Goal: Subscribe to service/newsletter

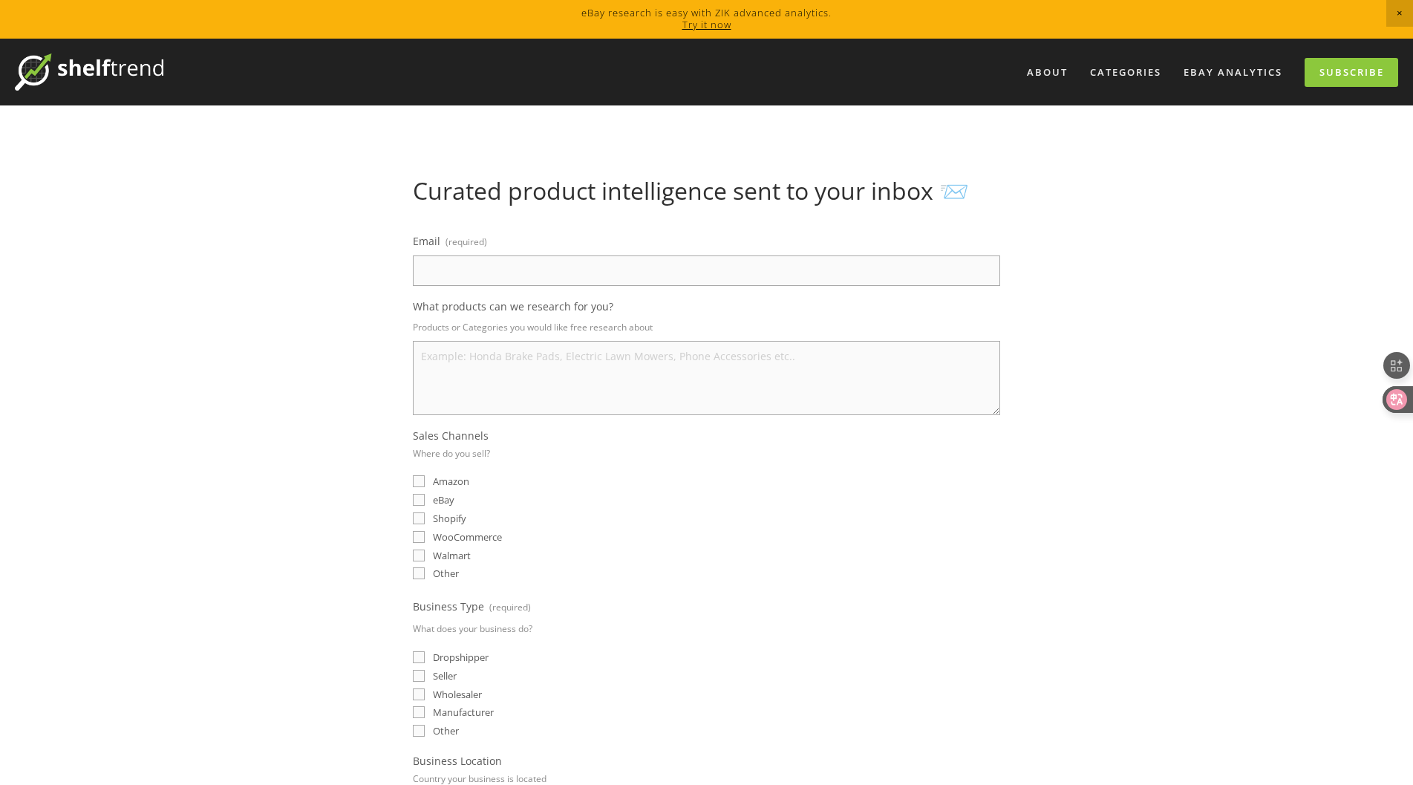
click at [639, 267] on input "Email (required)" at bounding box center [706, 270] width 587 height 30
click at [698, 554] on div "Walmart" at bounding box center [706, 555] width 587 height 14
click at [446, 497] on span "eBay" at bounding box center [444, 499] width 22 height 13
click at [425, 497] on input "eBay" at bounding box center [419, 500] width 12 height 12
checkbox input "true"
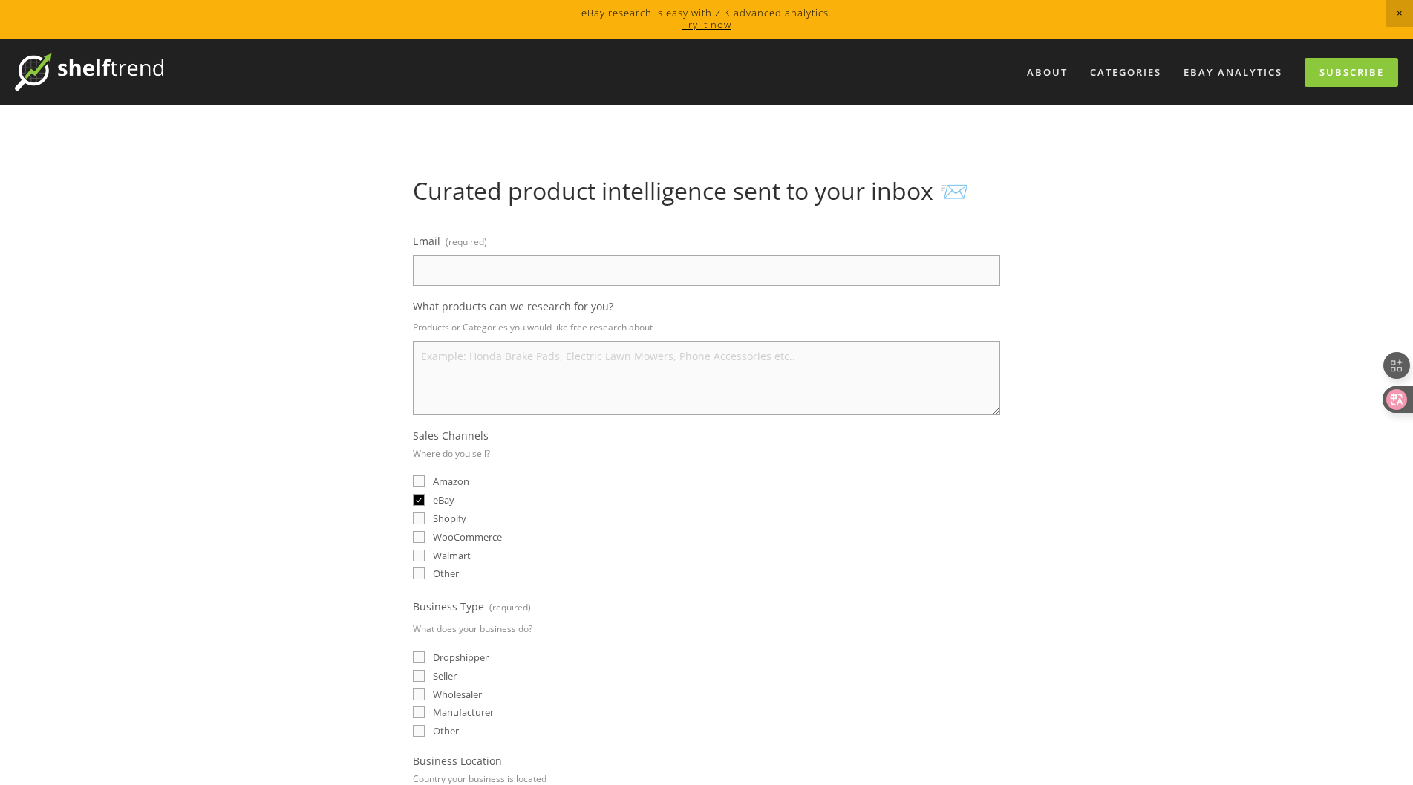
click at [513, 260] on input "Email (required)" at bounding box center [706, 270] width 587 height 30
type input "[EMAIL_ADDRESS][DOMAIN_NAME]"
click at [104, 79] on img at bounding box center [89, 71] width 149 height 37
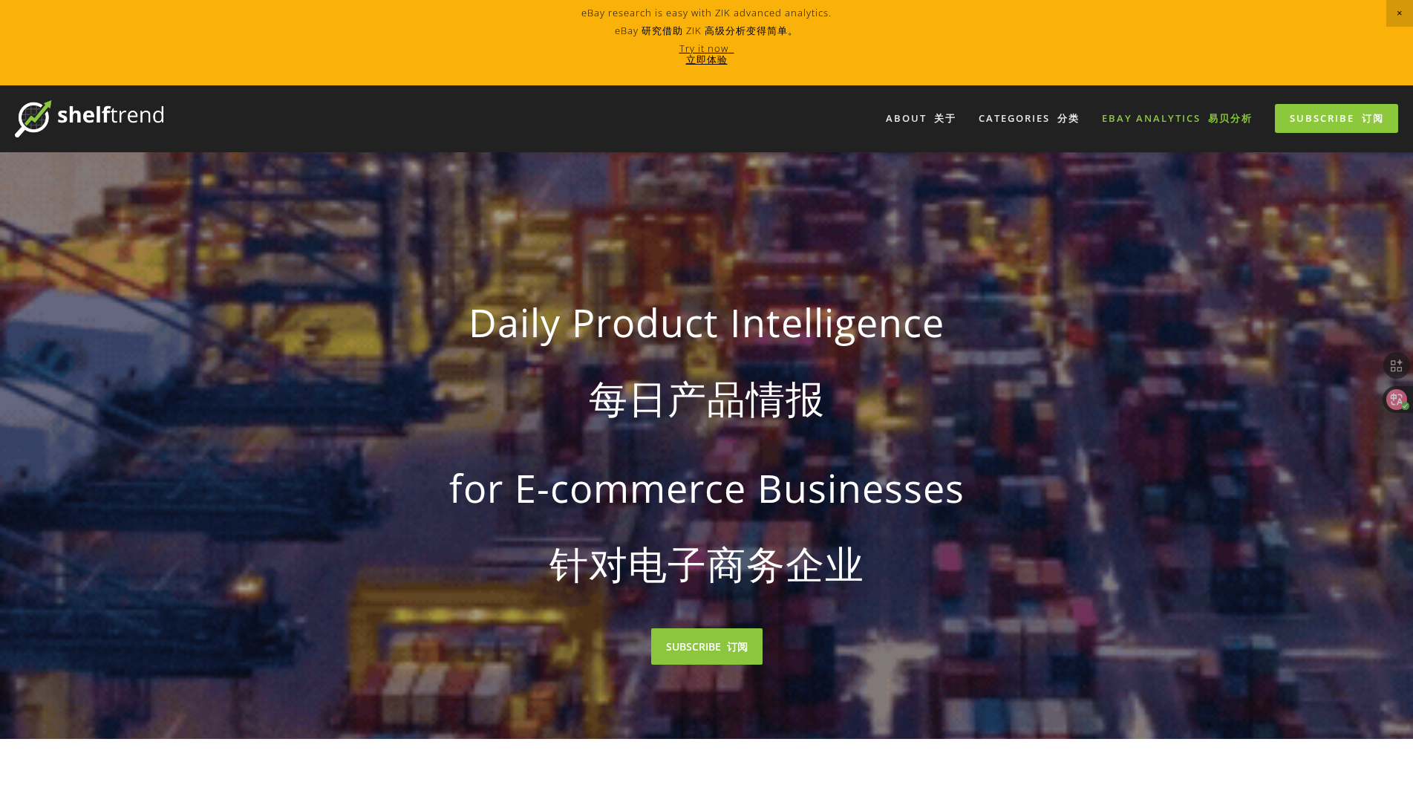
click at [1170, 119] on link "eBay Analytics 易贝分析" at bounding box center [1177, 119] width 170 height 25
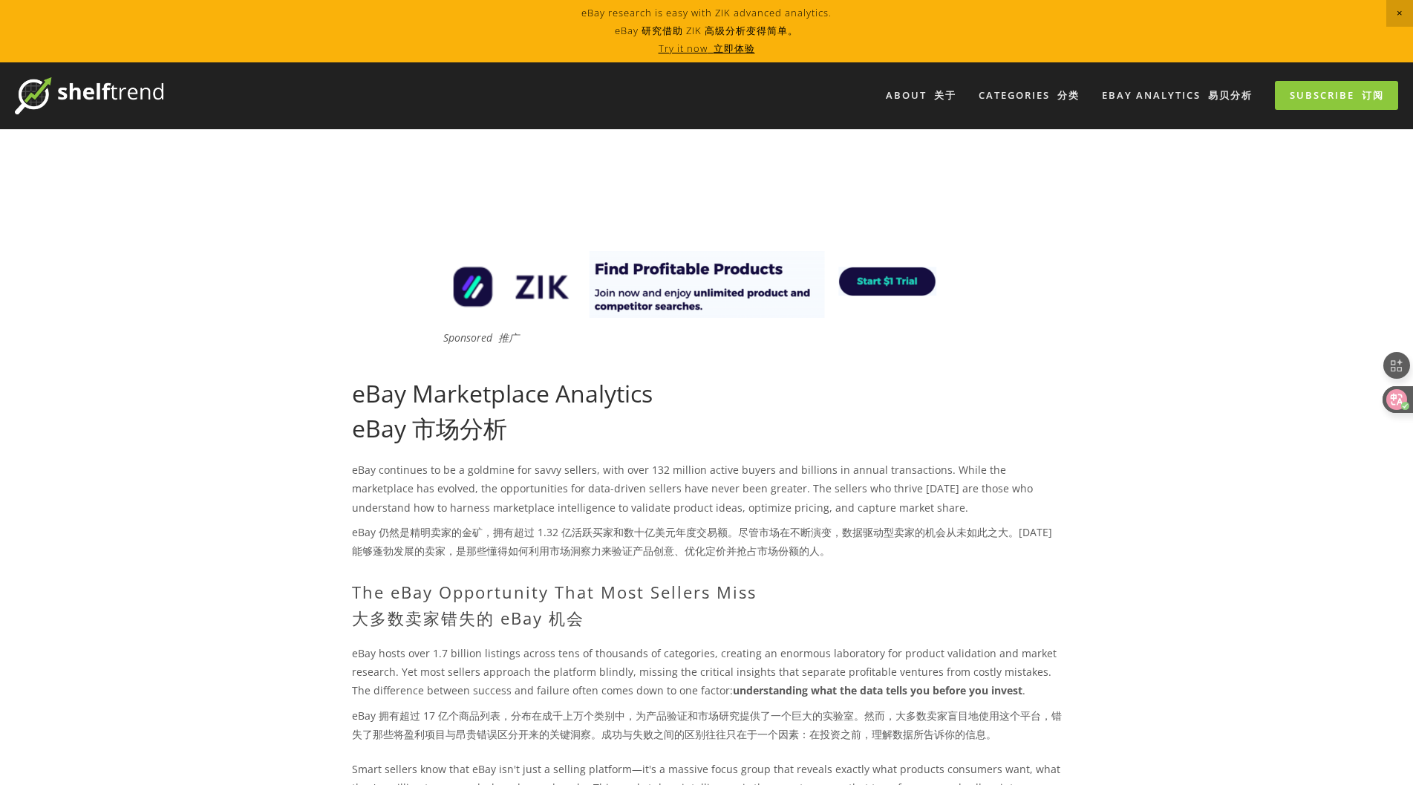
click at [905, 290] on img at bounding box center [707, 284] width 535 height 67
click at [1294, 100] on link "Subscribe 订阅" at bounding box center [1336, 95] width 123 height 29
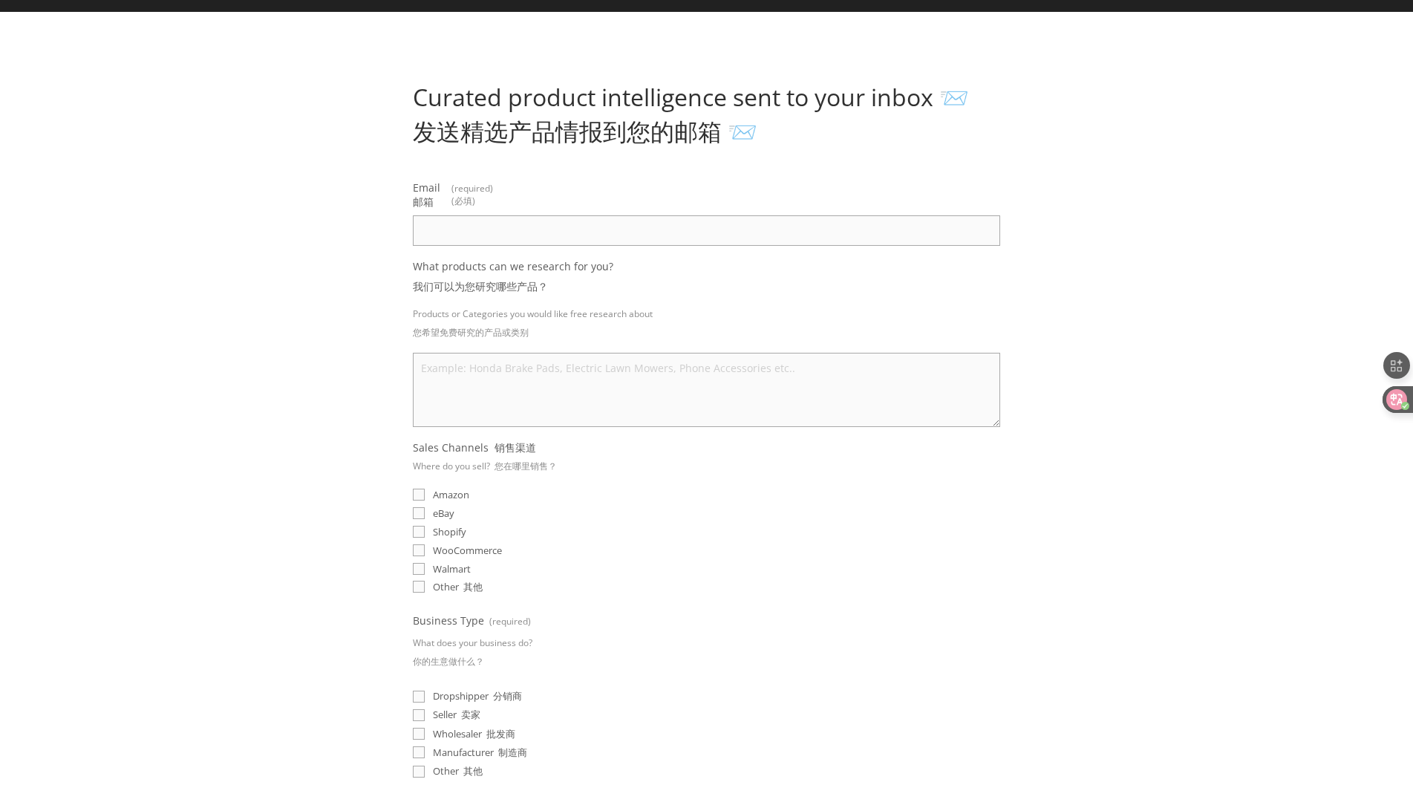
scroll to position [117, 0]
click at [417, 511] on input "eBay" at bounding box center [419, 513] width 12 height 12
checkbox input "true"
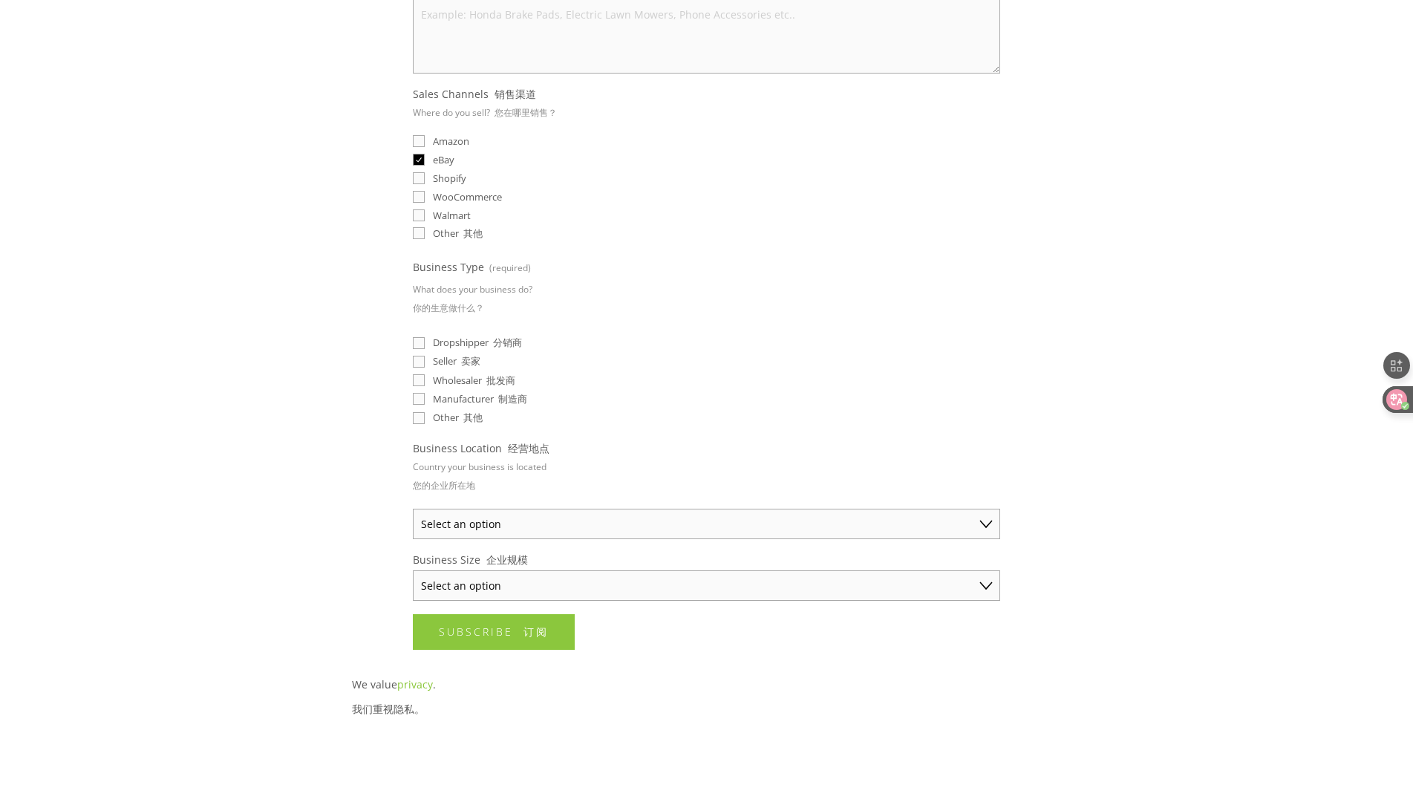
scroll to position [471, 0]
click at [417, 362] on input "Seller 卖家" at bounding box center [419, 362] width 12 height 12
checkbox input "true"
click at [544, 524] on select "Select an option [GEOGRAPHIC_DATA] [GEOGRAPHIC_DATA] [GEOGRAPHIC_DATA] [GEOGRAP…" at bounding box center [706, 524] width 587 height 30
select select "[GEOGRAPHIC_DATA]"
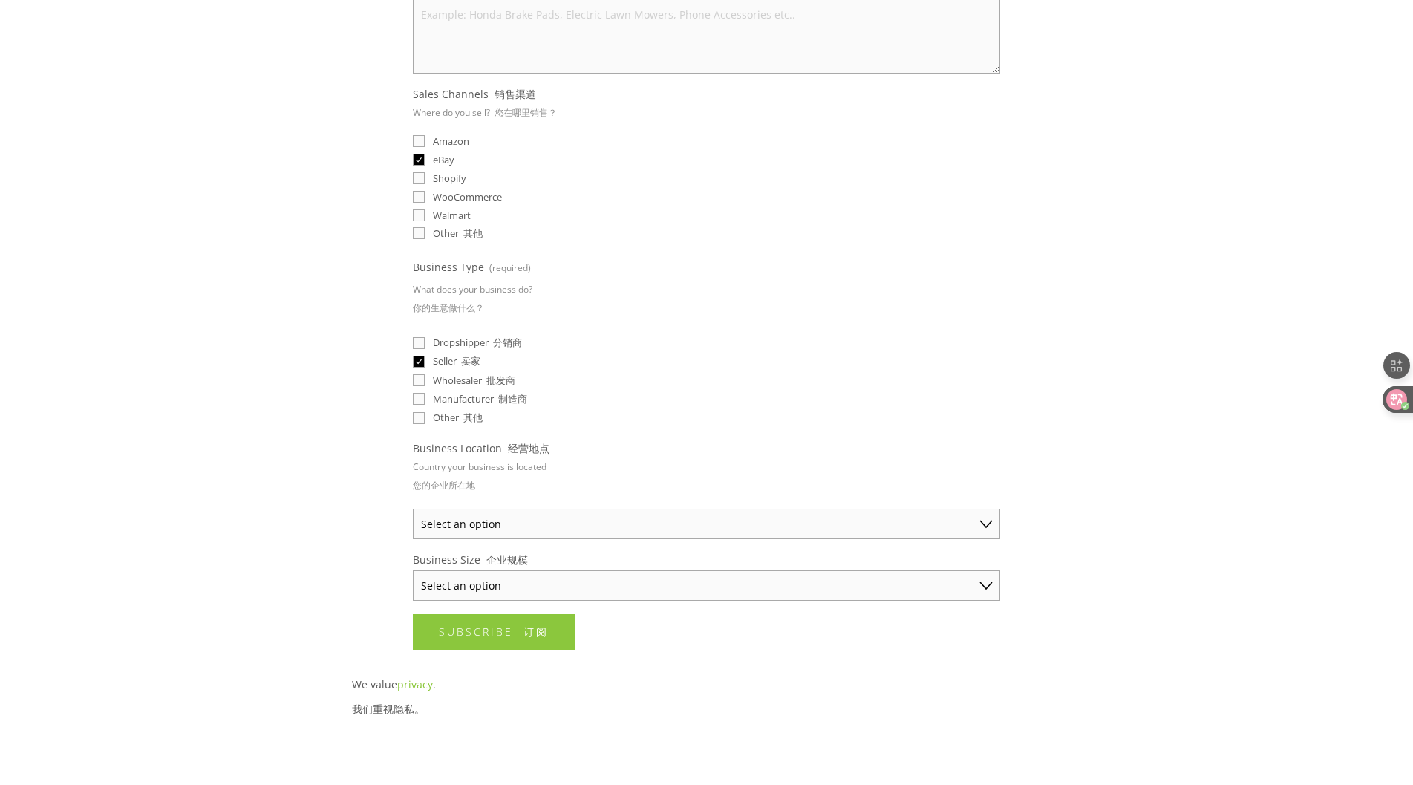
click at [413, 509] on select "Select an option [GEOGRAPHIC_DATA] [GEOGRAPHIC_DATA] [GEOGRAPHIC_DATA] [GEOGRAP…" at bounding box center [706, 524] width 587 height 30
click at [581, 576] on select "Select an option Solo Merchant (under $50K annual sales) Small Business ($50K -…" at bounding box center [706, 585] width 587 height 30
select select "Solo Merchant (under $50K annual sales)"
click at [413, 570] on select "Select an option Solo Merchant (under $50K annual sales) Small Business ($50K -…" at bounding box center [706, 585] width 587 height 30
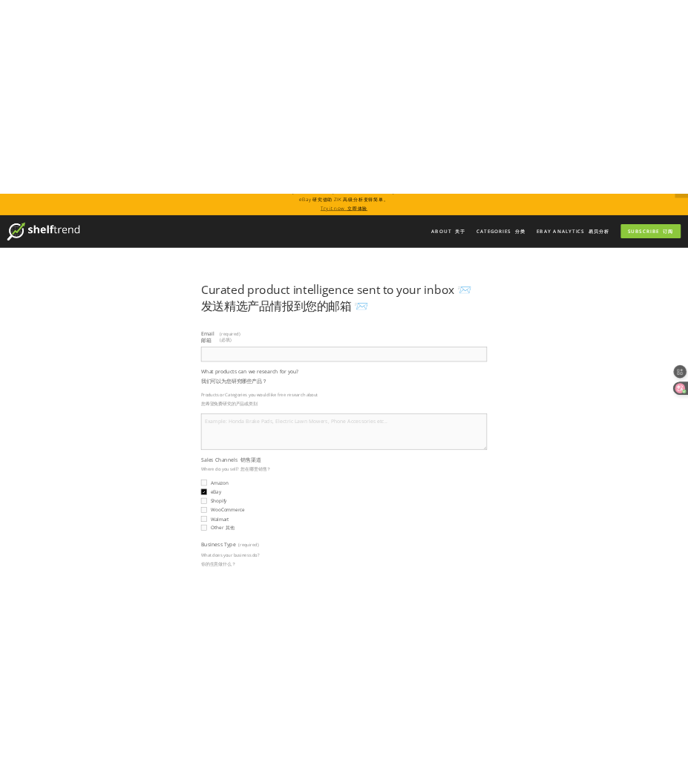
scroll to position [16, 0]
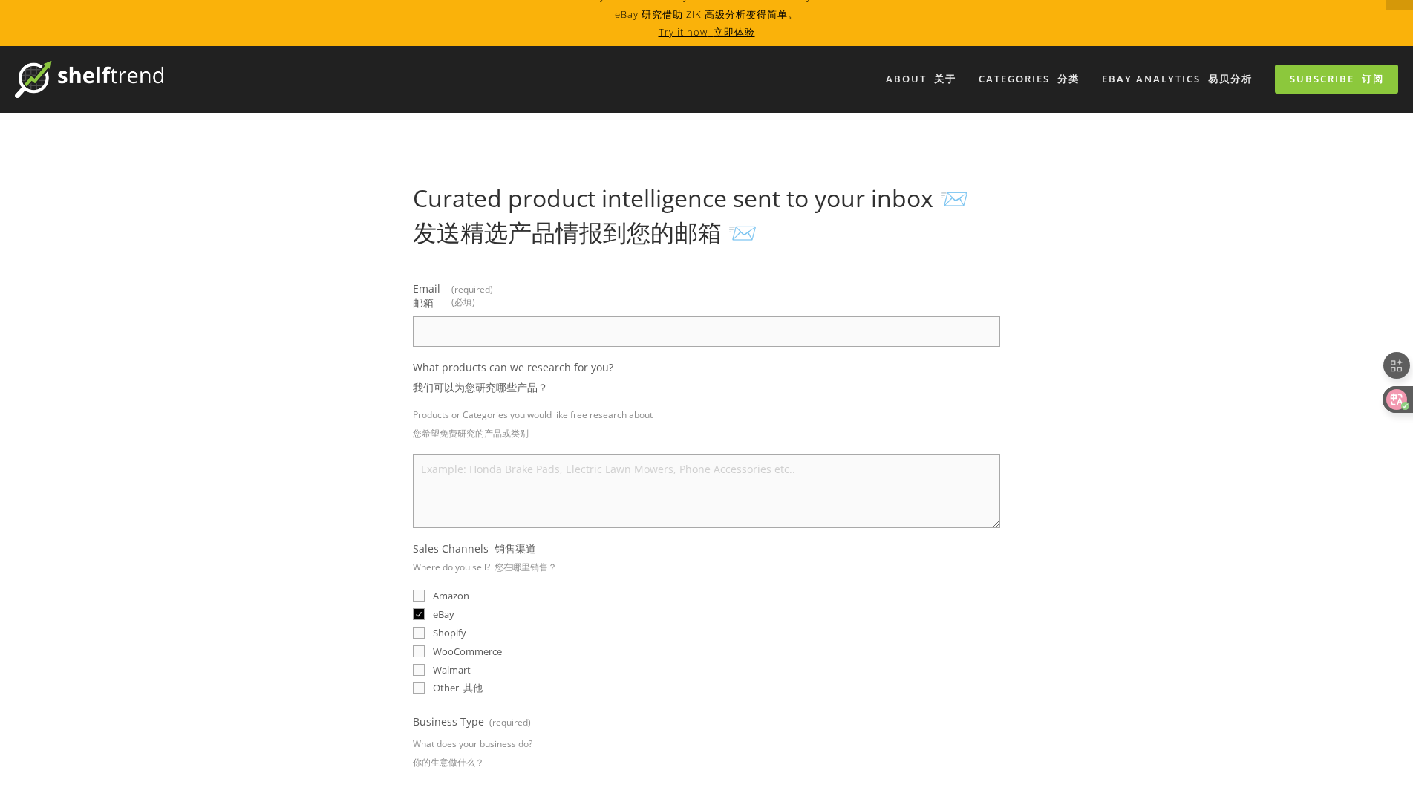
click at [681, 319] on input "Email 邮箱 (required) (必填)" at bounding box center [706, 331] width 587 height 30
type input "[EMAIL_ADDRESS][DOMAIN_NAME]"
click at [631, 457] on textarea "What products can we research for you? 我们可以为您研究哪些产品？" at bounding box center [706, 491] width 587 height 74
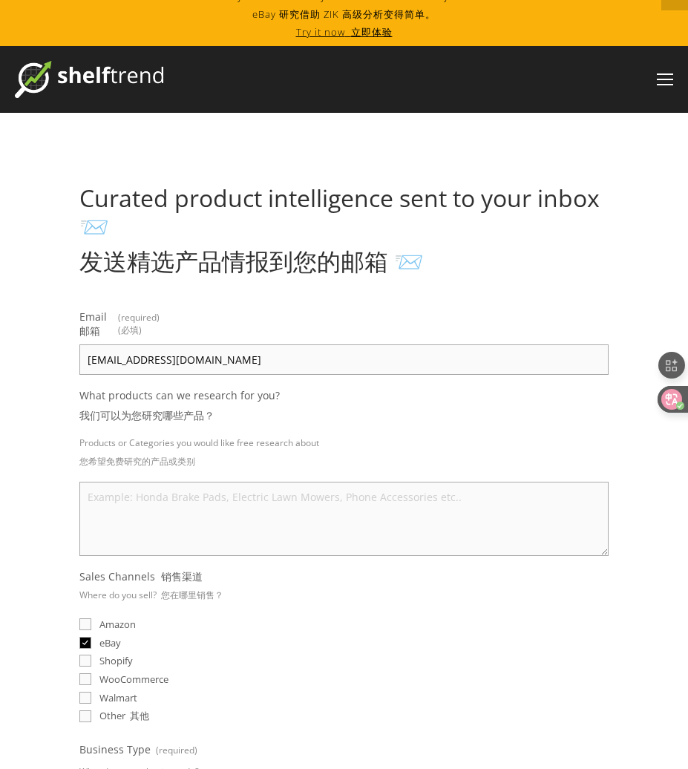
click at [122, 506] on textarea "What products can we research for you? 我们可以为您研究哪些产品？" at bounding box center [344, 519] width 530 height 74
paste textarea "Tie Downs & Straps"
click at [212, 516] on textarea "Tie Downs & Straps" at bounding box center [344, 519] width 530 height 74
click at [87, 510] on textarea "Tie Downs & Straps" at bounding box center [344, 519] width 530 height 74
click at [226, 495] on textarea "Tie Downs & Straps" at bounding box center [344, 519] width 530 height 74
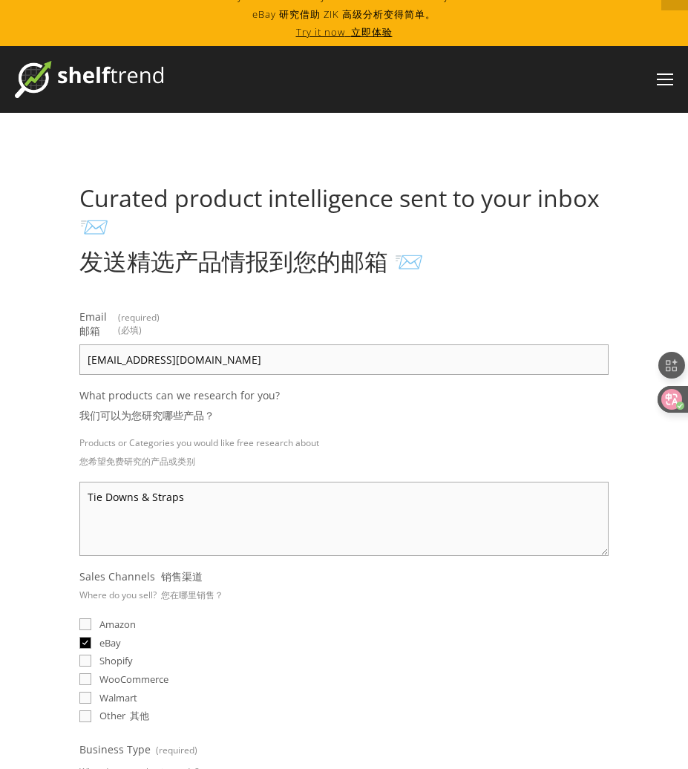
click at [244, 473] on p "Products or Categories you would like free research about 您希望免费研究的产品或类别" at bounding box center [344, 455] width 530 height 47
click at [230, 502] on textarea "Tie Downs & Straps" at bounding box center [344, 519] width 530 height 74
paste textarea "Other Material Handling"
type textarea "Tie Downs & Straps Other Material Handling"
click at [336, 593] on fieldset "Sales Channels 销售渠道 Where do you sell? 您在哪里销售？ Amazon eBay Shopify WooCommerce …" at bounding box center [344, 648] width 530 height 157
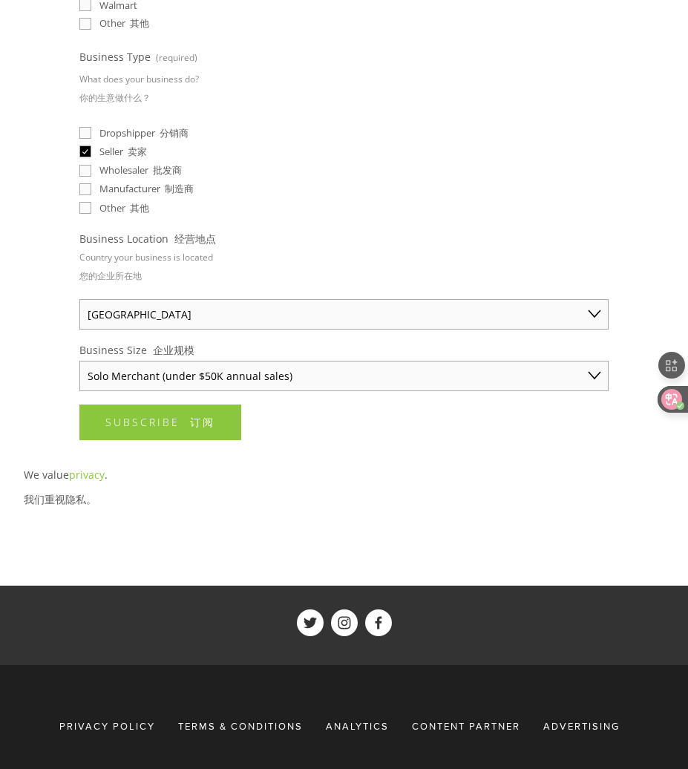
scroll to position [709, 0]
click at [224, 416] on button "Subscribe 订阅 Subscribe" at bounding box center [160, 423] width 162 height 36
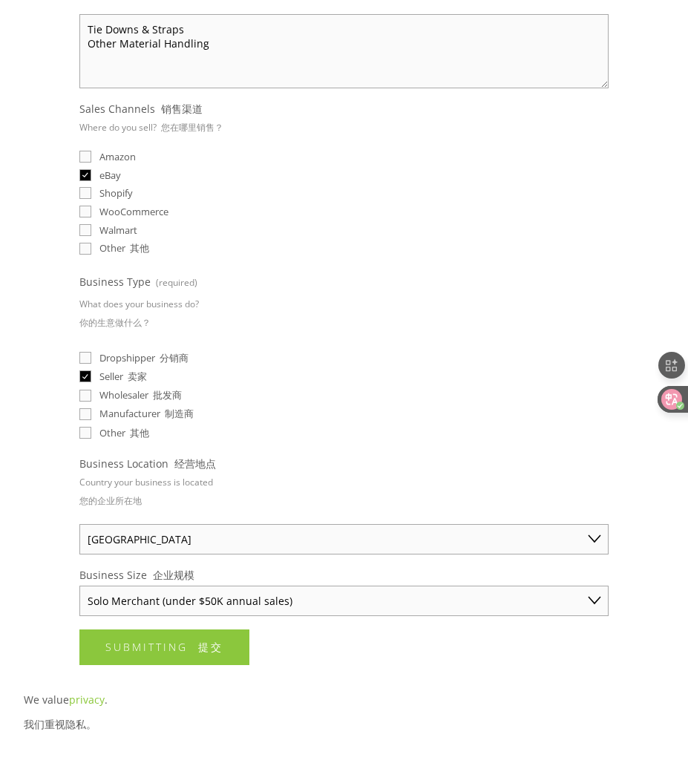
scroll to position [0, 0]
